Goal: Contribute content: Contribute content

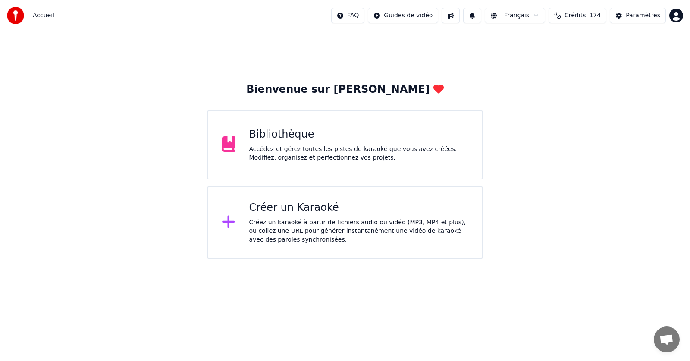
click at [293, 152] on div "Accédez et gérez toutes les pistes de karaoké que vous avez créées. Modifiez, o…" at bounding box center [358, 153] width 219 height 17
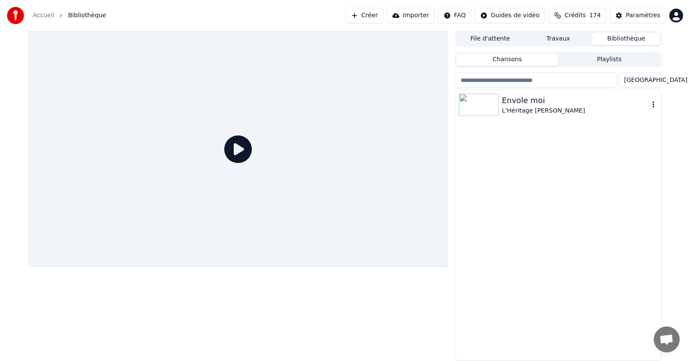
click at [654, 104] on icon "button" at bounding box center [653, 104] width 9 height 7
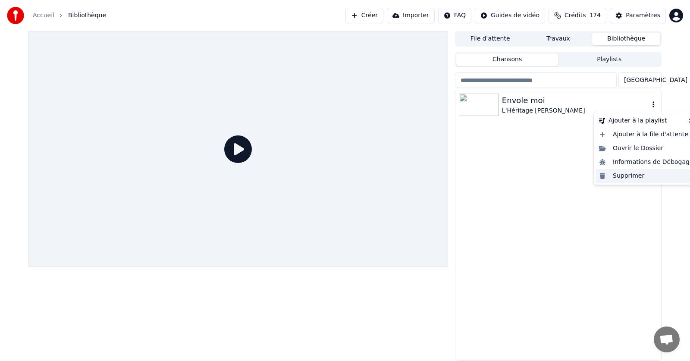
click at [625, 177] on div "Supprimer" at bounding box center [645, 176] width 101 height 14
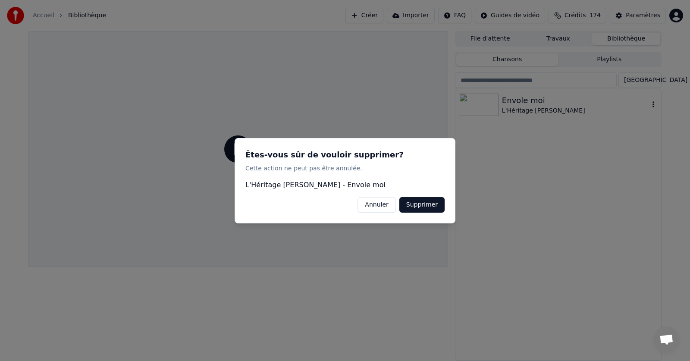
click at [415, 201] on button "Supprimer" at bounding box center [421, 205] width 45 height 16
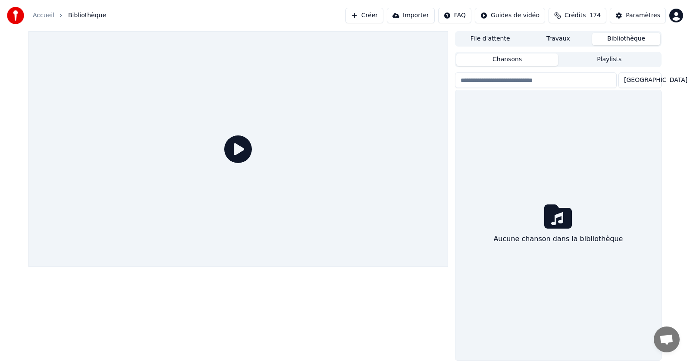
click at [42, 14] on link "Accueil" at bounding box center [44, 15] width 22 height 9
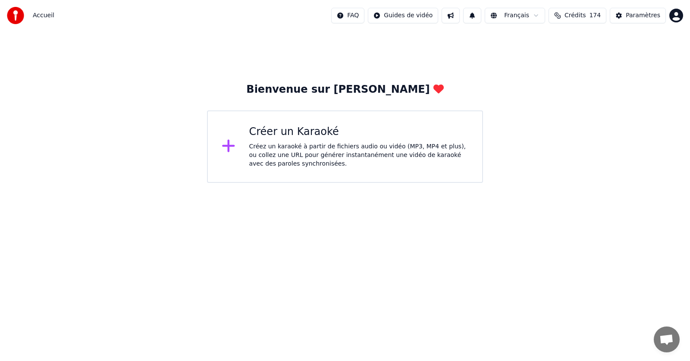
click at [282, 141] on div "Créer un Karaoké Créez un karaoké à partir de fichiers audio ou vidéo (MP3, MP4…" at bounding box center [358, 146] width 219 height 43
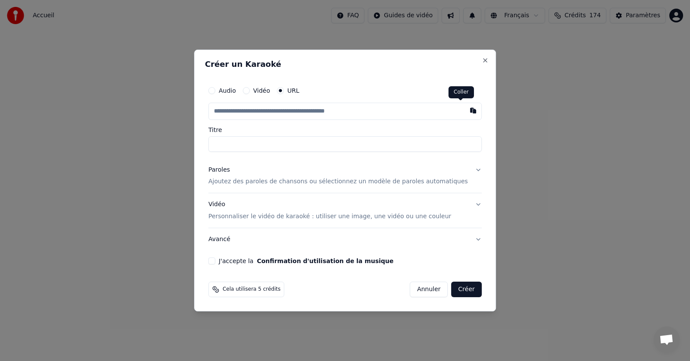
click at [464, 111] on button "button" at bounding box center [472, 111] width 17 height 16
type input "**********"
click at [298, 185] on p "Ajoutez des paroles de chansons ou sélectionnez un modèle de paroles automatiqu…" at bounding box center [338, 182] width 260 height 9
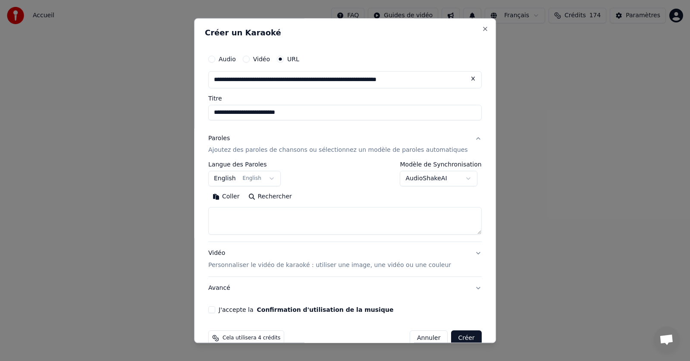
click at [278, 179] on button "English English" at bounding box center [244, 179] width 72 height 16
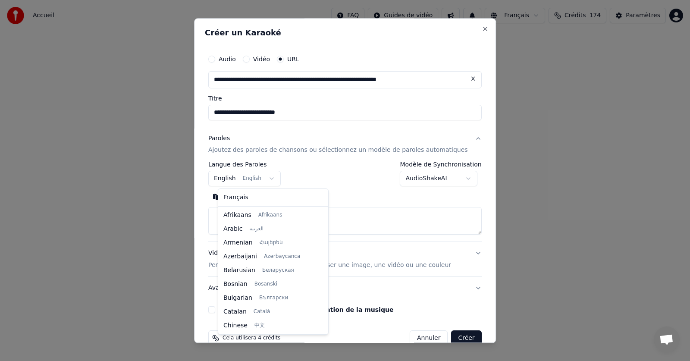
scroll to position [69, 0]
select select "**"
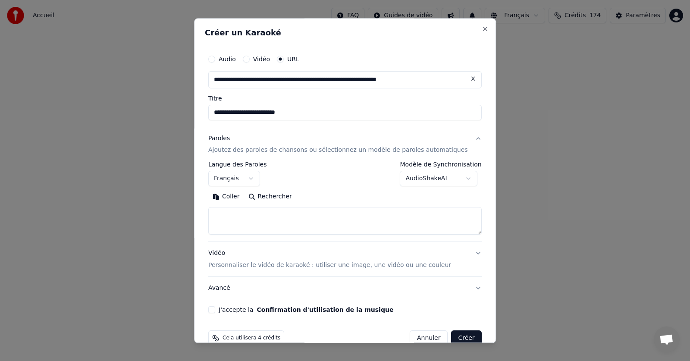
click at [240, 197] on button "Coller" at bounding box center [226, 197] width 36 height 14
click at [215, 307] on button "J'accepte la Confirmation d'utilisation de la musique" at bounding box center [211, 310] width 7 height 7
drag, startPoint x: 447, startPoint y: 336, endPoint x: 456, endPoint y: 324, distance: 15.1
click at [451, 335] on button "Créer" at bounding box center [466, 339] width 30 height 16
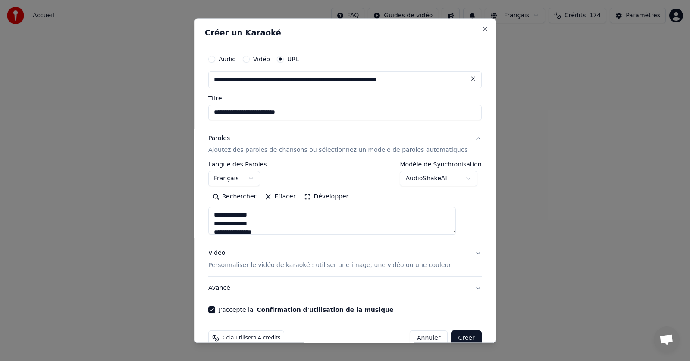
type textarea "**********"
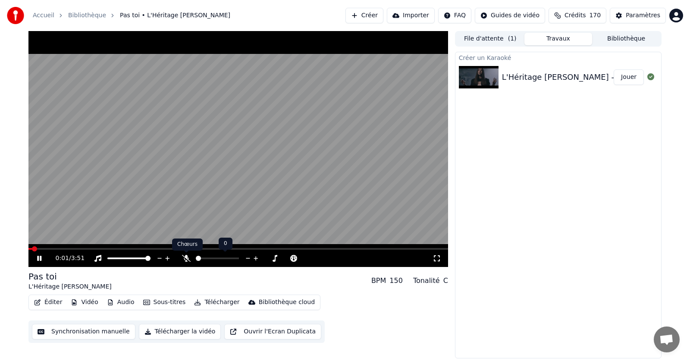
click at [188, 260] on icon at bounding box center [186, 258] width 9 height 7
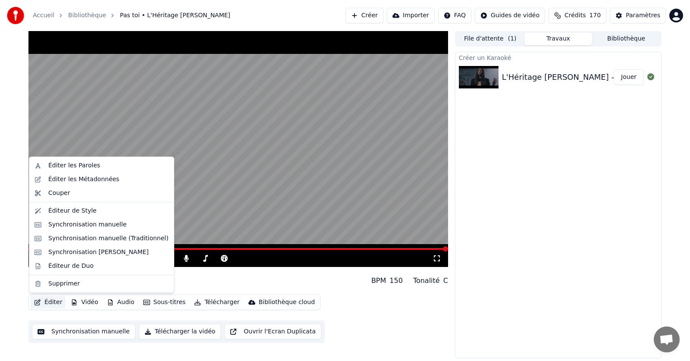
click at [52, 302] on button "Éditer" at bounding box center [48, 302] width 35 height 12
click at [64, 166] on div "Éditer les Paroles" at bounding box center [74, 165] width 52 height 9
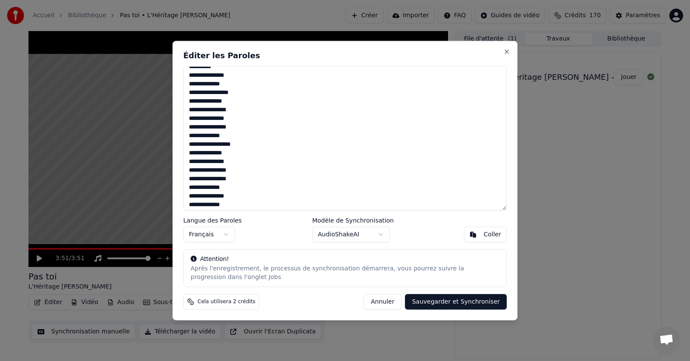
scroll to position [346, 0]
click at [245, 203] on textarea "**********" at bounding box center [344, 138] width 323 height 144
type textarea "**********"
click at [460, 301] on button "Sauvegarder et Synchroniser" at bounding box center [456, 302] width 102 height 16
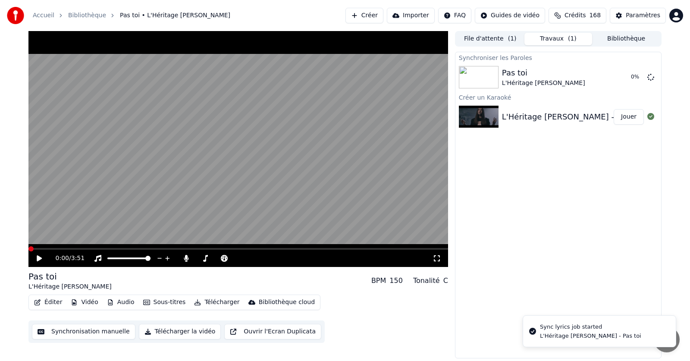
click at [28, 247] on span at bounding box center [30, 248] width 5 height 5
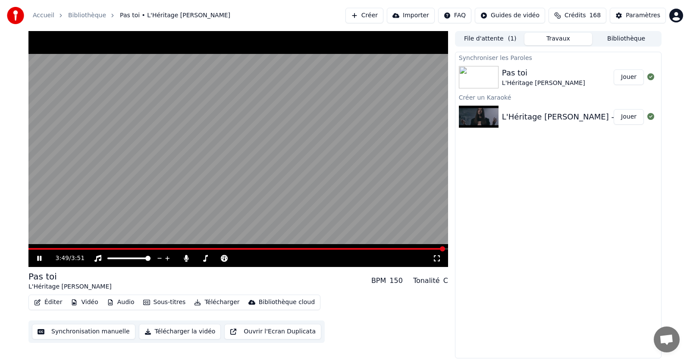
click at [39, 260] on icon at bounding box center [39, 258] width 4 height 5
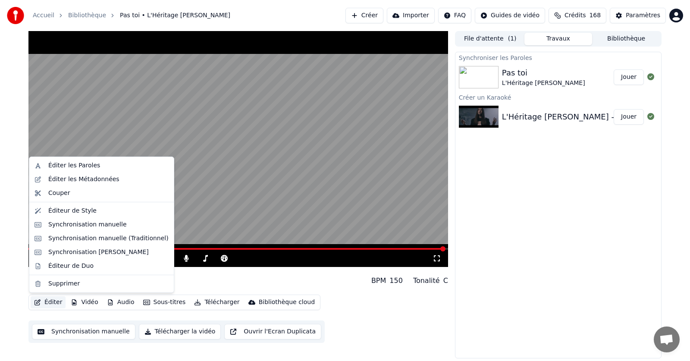
click at [52, 301] on button "Éditer" at bounding box center [48, 302] width 35 height 12
click at [66, 166] on div "Éditer les Paroles" at bounding box center [74, 165] width 52 height 9
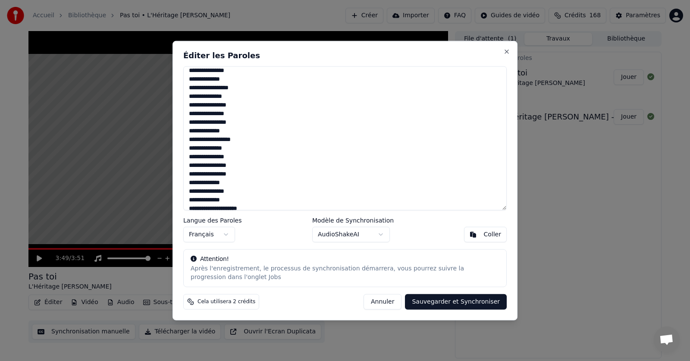
scroll to position [269, 0]
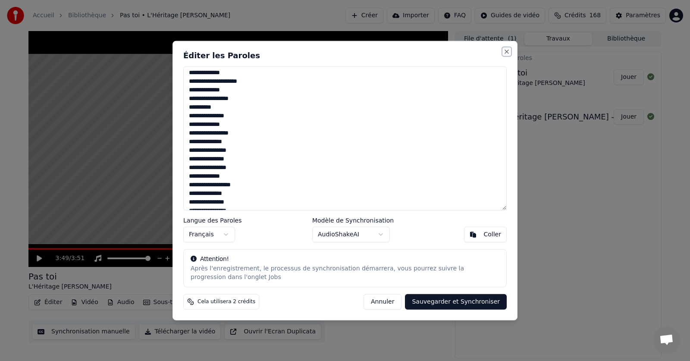
click at [505, 50] on button "Close" at bounding box center [506, 51] width 7 height 7
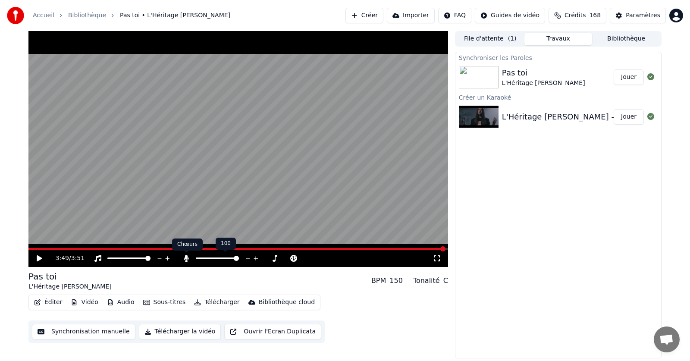
click at [198, 247] on div "Chœurs Chœurs" at bounding box center [187, 244] width 31 height 12
click at [40, 257] on icon at bounding box center [39, 258] width 5 height 6
click at [39, 257] on icon at bounding box center [39, 258] width 5 height 6
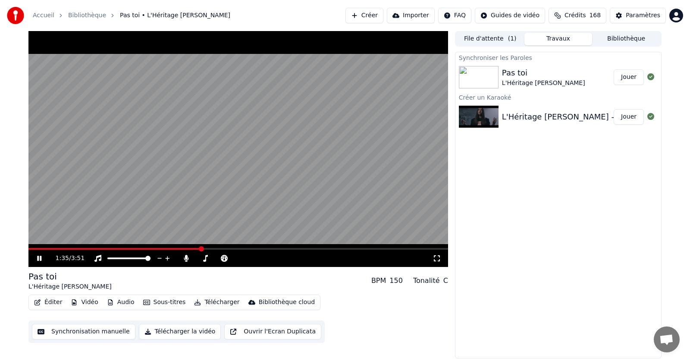
click at [200, 248] on span at bounding box center [237, 249] width 419 height 2
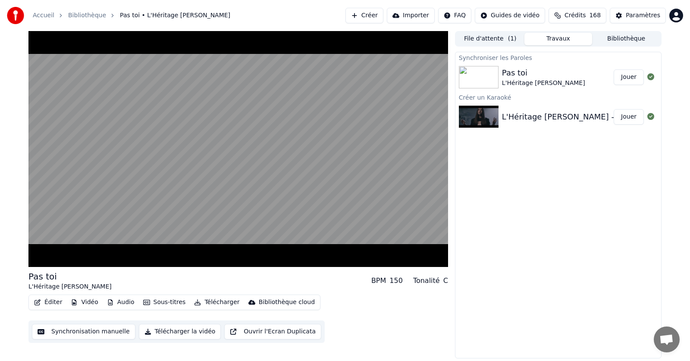
drag, startPoint x: 31, startPoint y: 272, endPoint x: 70, endPoint y: 300, distance: 47.5
click at [35, 274] on div "Pas toi" at bounding box center [69, 276] width 83 height 12
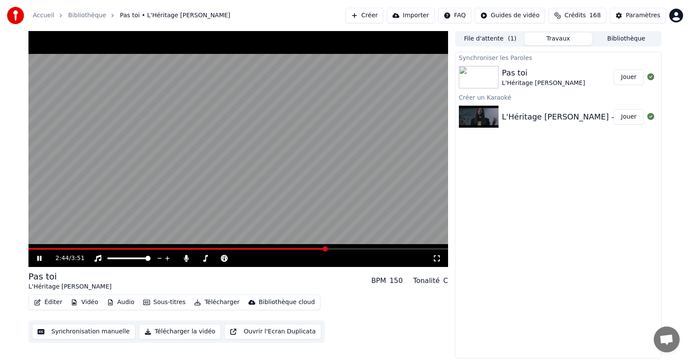
click at [38, 257] on icon at bounding box center [39, 258] width 4 height 5
click at [28, 249] on span at bounding box center [30, 248] width 5 height 5
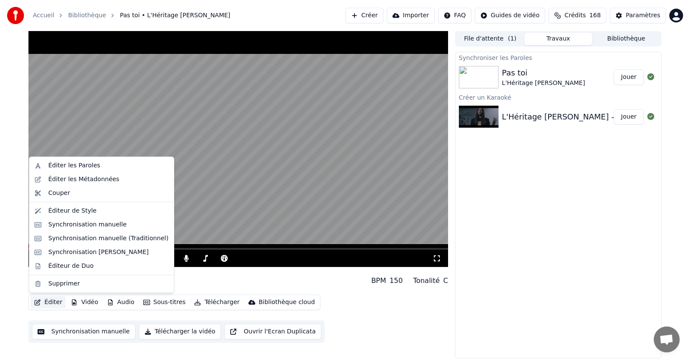
click at [52, 303] on button "Éditer" at bounding box center [48, 302] width 35 height 12
click at [66, 165] on div "Éditer les Paroles" at bounding box center [74, 165] width 52 height 9
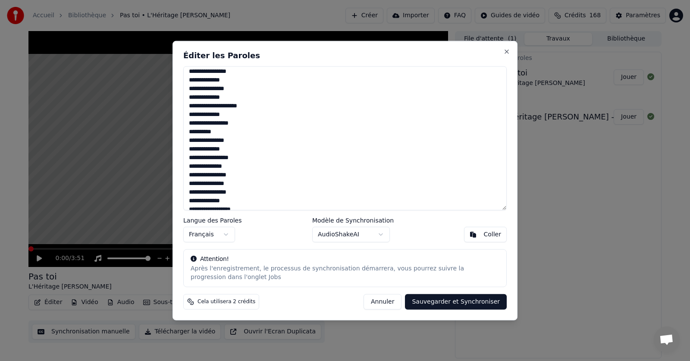
scroll to position [259, 0]
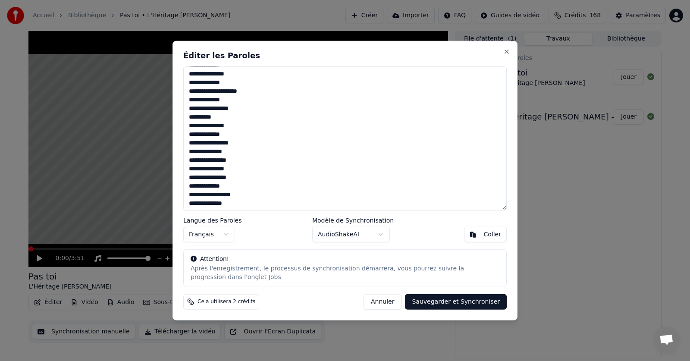
click at [228, 161] on textarea "**********" at bounding box center [344, 138] width 323 height 144
click at [232, 161] on textarea "**********" at bounding box center [344, 138] width 323 height 144
type textarea "**********"
click at [454, 301] on button "Sauvegarder et Synchroniser" at bounding box center [456, 302] width 102 height 16
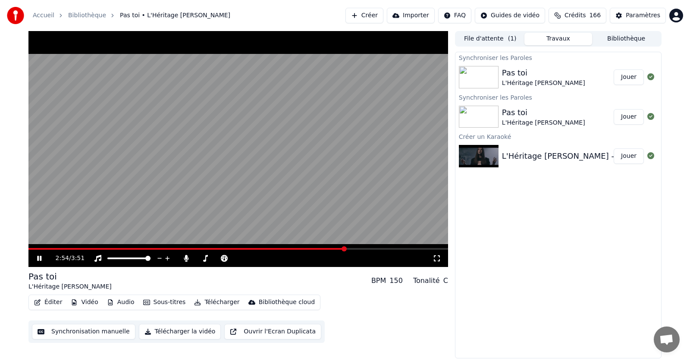
click at [40, 257] on icon at bounding box center [45, 258] width 20 height 7
click at [28, 251] on span at bounding box center [30, 248] width 5 height 5
click at [50, 302] on button "Éditer" at bounding box center [48, 302] width 35 height 12
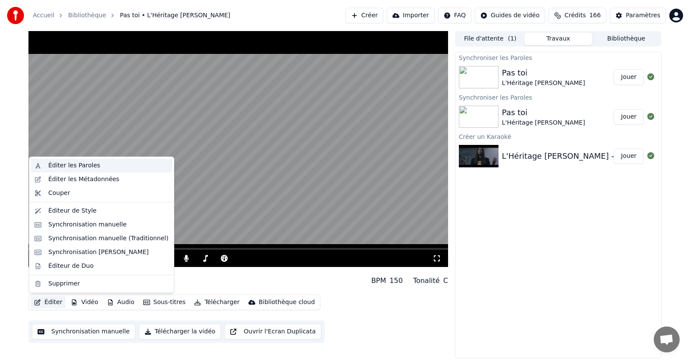
click at [69, 168] on div "Éditer les Paroles" at bounding box center [74, 165] width 52 height 9
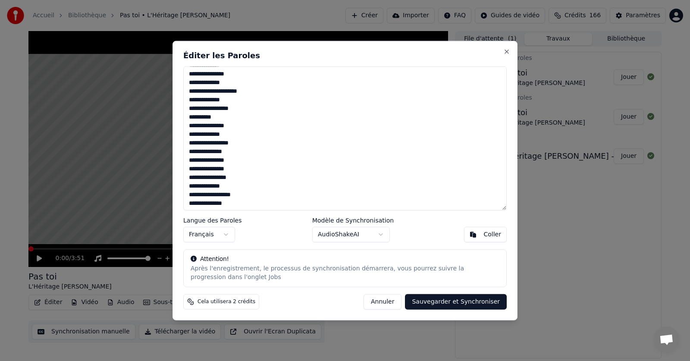
drag, startPoint x: 230, startPoint y: 160, endPoint x: 226, endPoint y: 162, distance: 4.6
click at [226, 162] on textarea "**********" at bounding box center [344, 138] width 323 height 144
type textarea "**********"
click at [453, 303] on button "Sauvegarder et Synchroniser" at bounding box center [456, 302] width 102 height 16
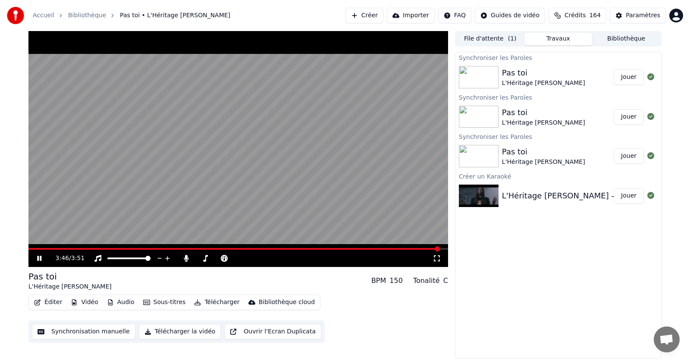
click at [37, 255] on icon at bounding box center [45, 258] width 20 height 7
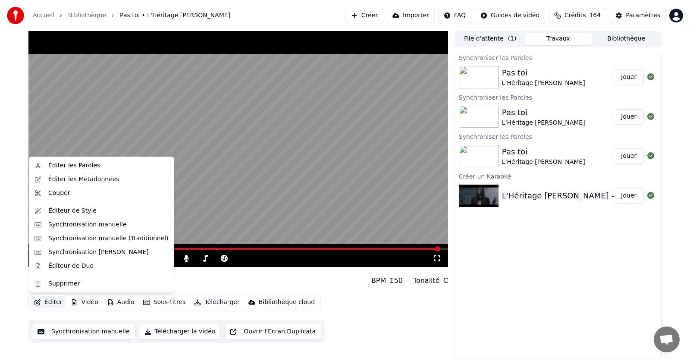
click at [51, 302] on button "Éditer" at bounding box center [48, 302] width 35 height 12
click at [71, 168] on div "Éditer les Paroles" at bounding box center [74, 165] width 52 height 9
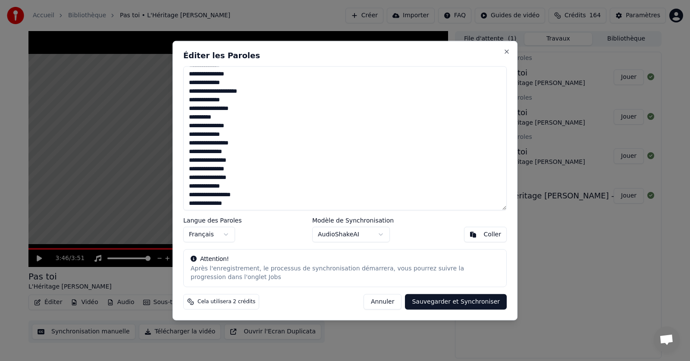
click at [191, 188] on textarea "**********" at bounding box center [344, 138] width 323 height 144
type textarea "**********"
click at [455, 304] on button "Sauvegarder et Synchroniser" at bounding box center [456, 302] width 102 height 16
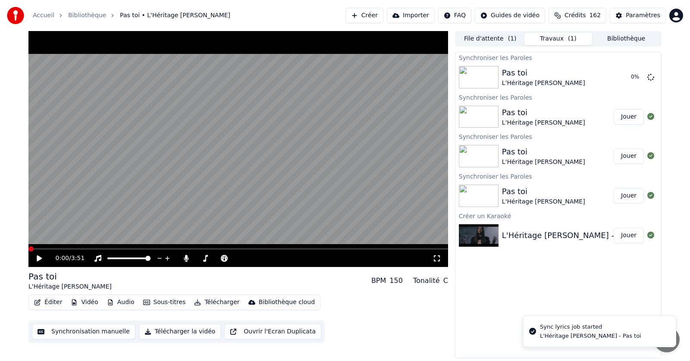
click at [28, 246] on span at bounding box center [30, 248] width 5 height 5
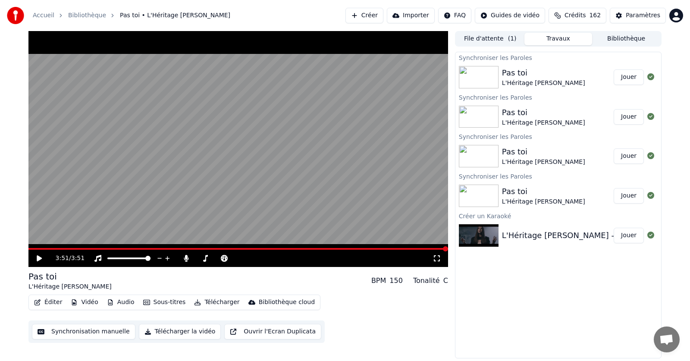
click at [209, 303] on button "Télécharger" at bounding box center [217, 302] width 52 height 12
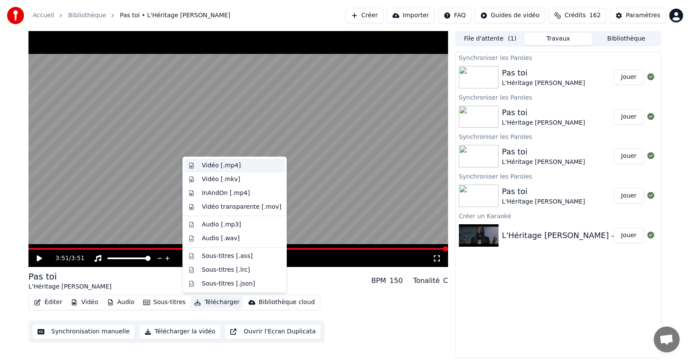
click at [211, 165] on div "Vidéo [.mp4]" at bounding box center [221, 165] width 39 height 9
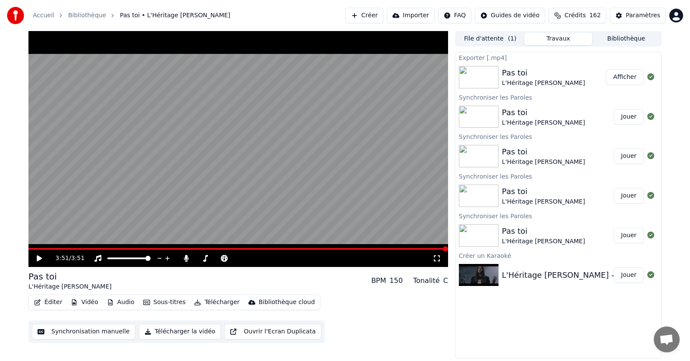
click at [629, 76] on button "Afficher" at bounding box center [625, 77] width 38 height 16
drag, startPoint x: 185, startPoint y: 257, endPoint x: 188, endPoint y: 264, distance: 7.4
click at [186, 257] on icon at bounding box center [186, 258] width 5 height 7
click at [209, 303] on button "Télécharger" at bounding box center [217, 302] width 52 height 12
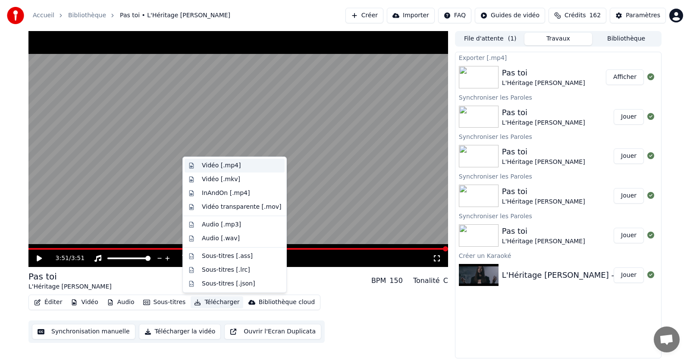
click at [213, 166] on div "Vidéo [.mp4]" at bounding box center [221, 165] width 39 height 9
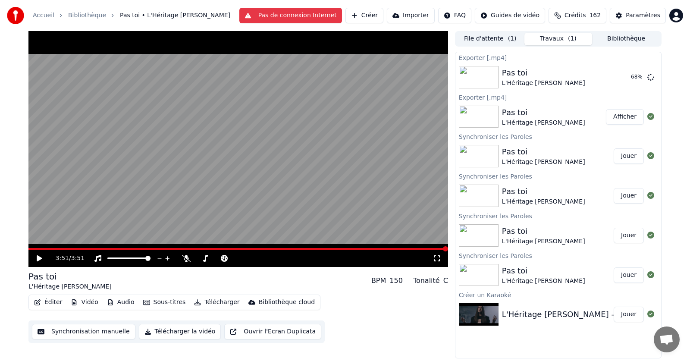
click at [411, 324] on div "Éditer Vidéo Audio Sous-titres Télécharger Bibliothèque cloud Synchronisation m…" at bounding box center [237, 318] width 419 height 48
click at [624, 79] on button "Afficher" at bounding box center [625, 77] width 38 height 16
click at [626, 76] on button "Afficher" at bounding box center [625, 77] width 38 height 16
